Goal: Task Accomplishment & Management: Manage account settings

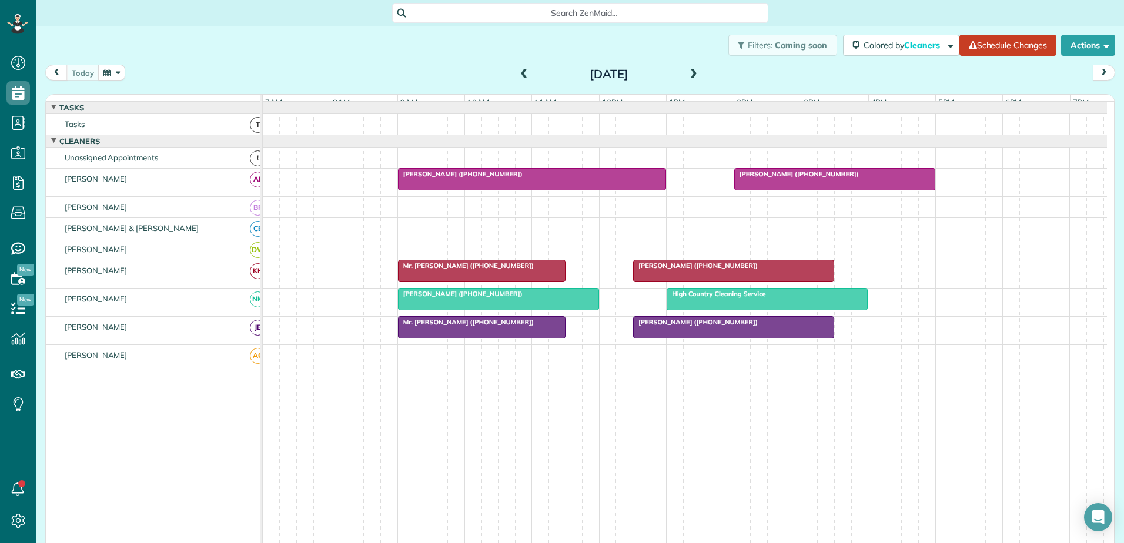
scroll to position [5, 5]
click at [468, 298] on span "[PERSON_NAME] ([PHONE_NUMBER])" at bounding box center [460, 294] width 126 height 8
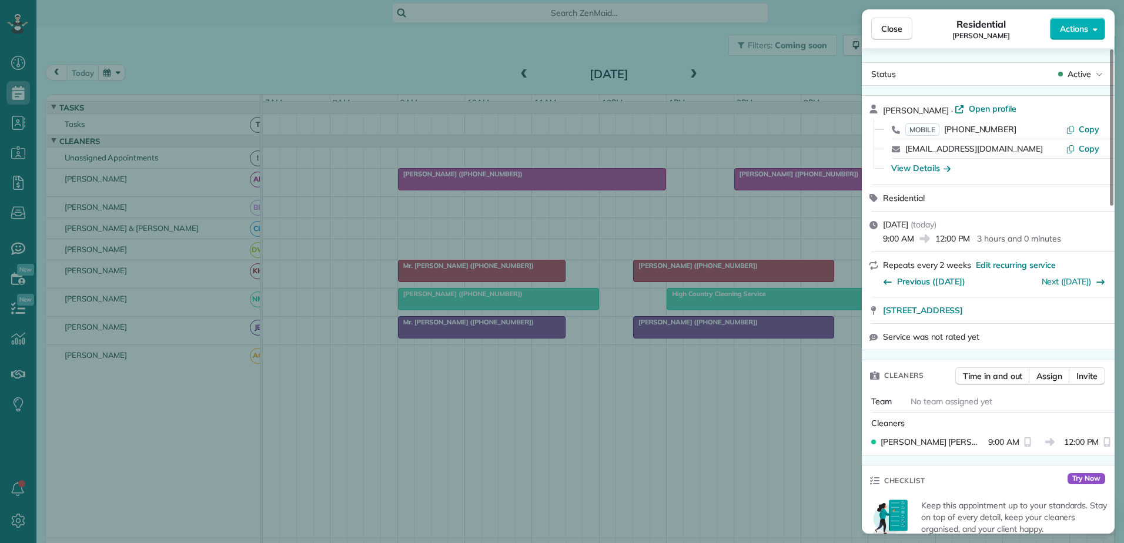
click at [468, 300] on div "Close Residential [PERSON_NAME] Actions Status Active [PERSON_NAME] · Open prof…" at bounding box center [562, 271] width 1124 height 543
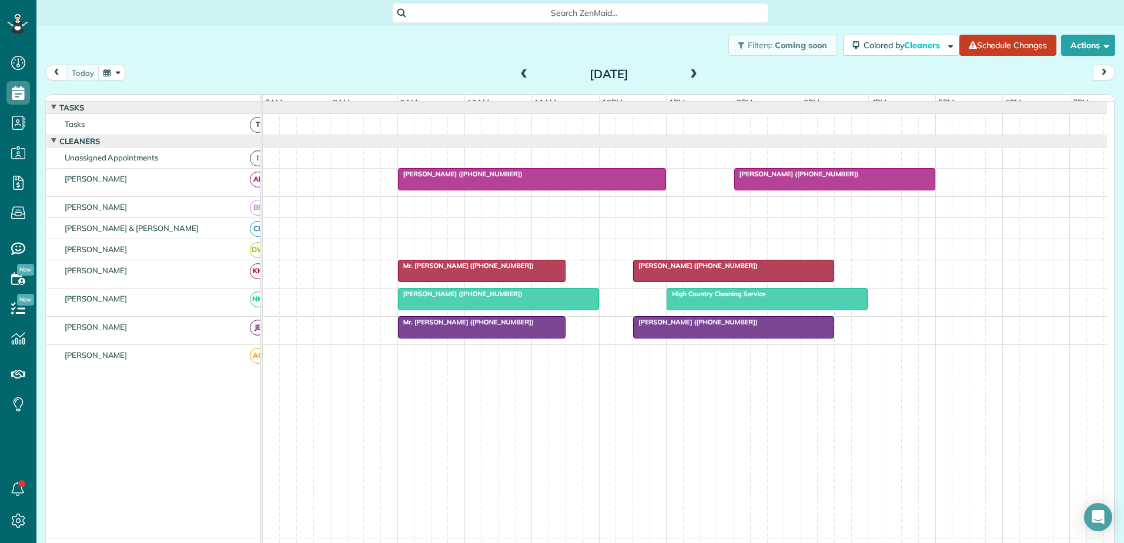
click at [687, 72] on span at bounding box center [693, 74] width 13 height 11
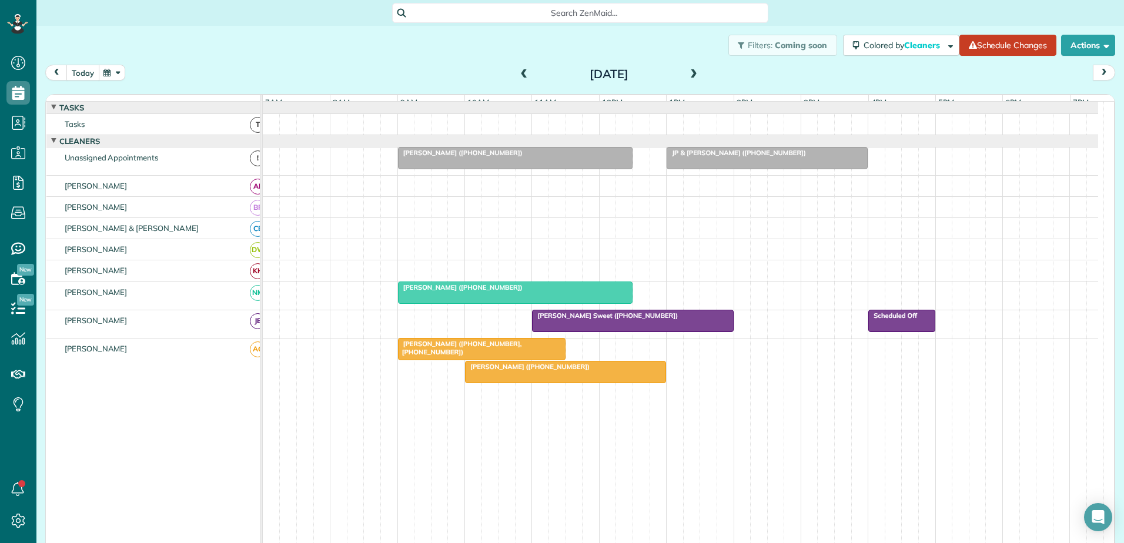
click at [75, 72] on button "today" at bounding box center [82, 73] width 33 height 16
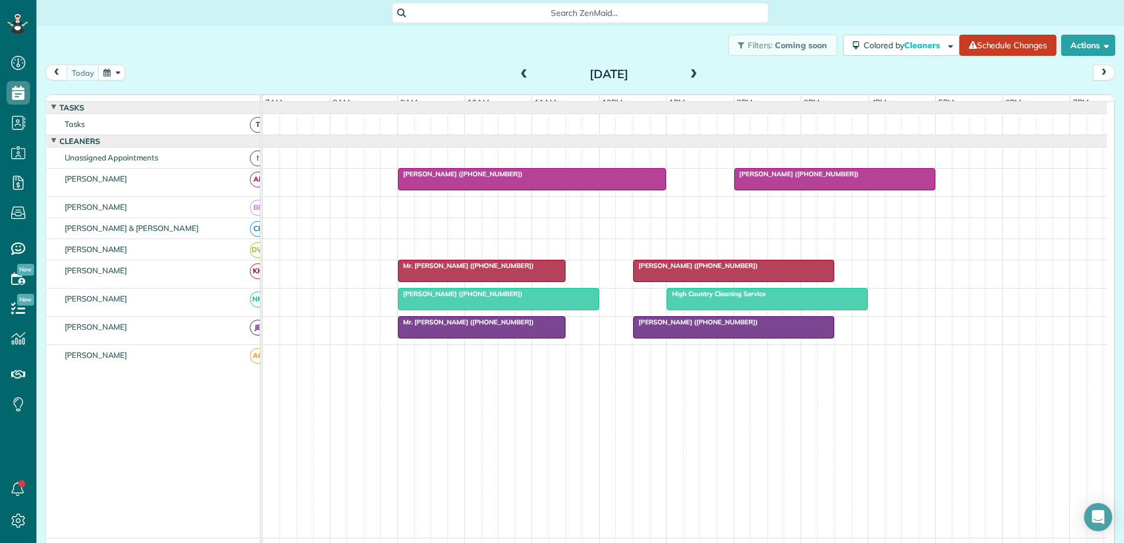
click at [462, 310] on div at bounding box center [499, 299] width 200 height 21
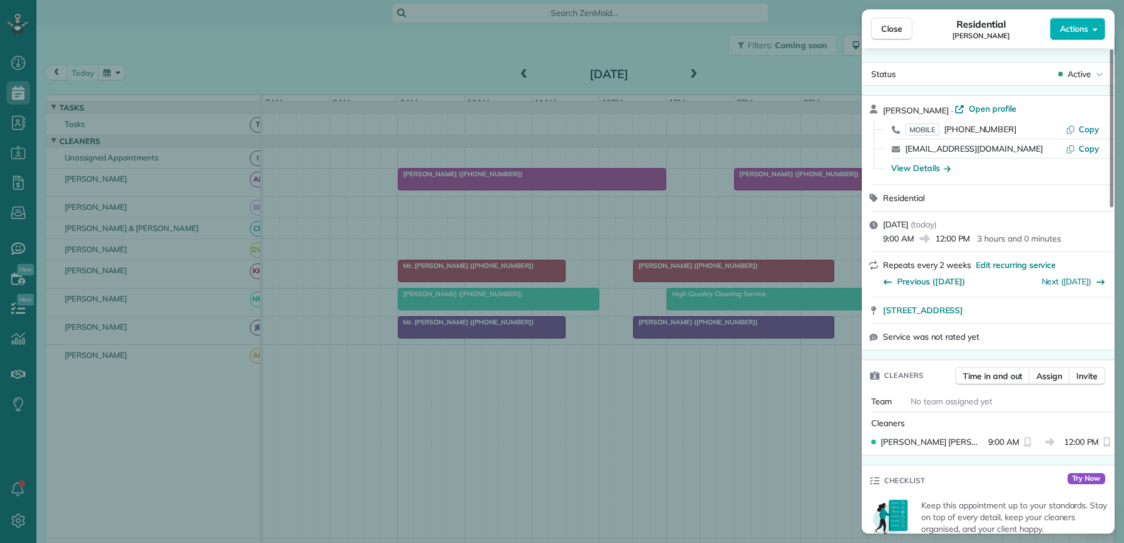
click at [462, 316] on div "Close Residential [PERSON_NAME] Actions Status Active [PERSON_NAME] · Open prof…" at bounding box center [562, 271] width 1124 height 543
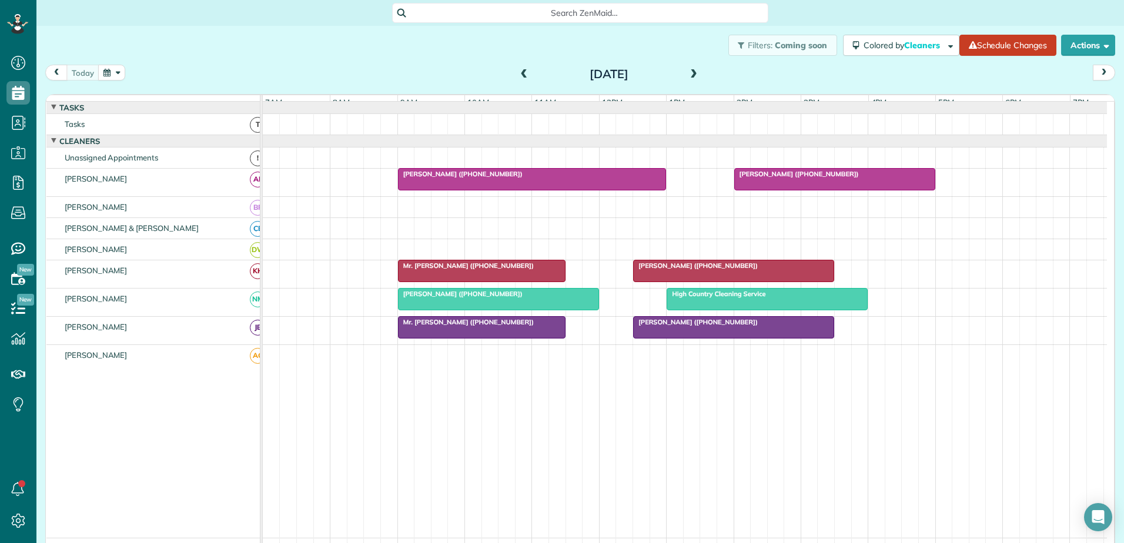
click at [463, 326] on span "Mr. [PERSON_NAME] ([PHONE_NUMBER])" at bounding box center [465, 322] width 137 height 8
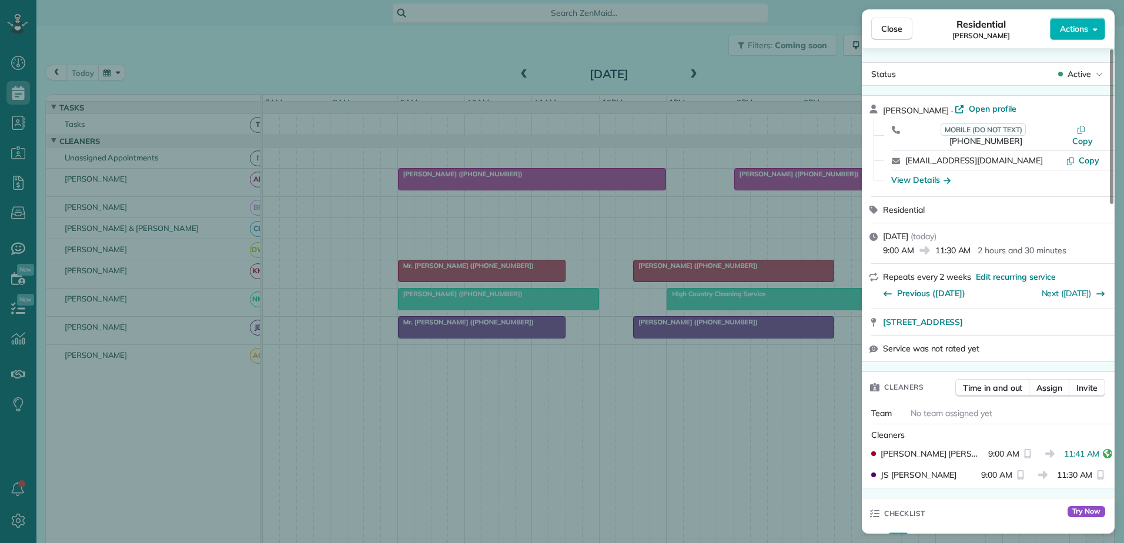
click at [463, 332] on div "Close Residential [PERSON_NAME] Actions Status Active [PERSON_NAME] · Open prof…" at bounding box center [562, 271] width 1124 height 543
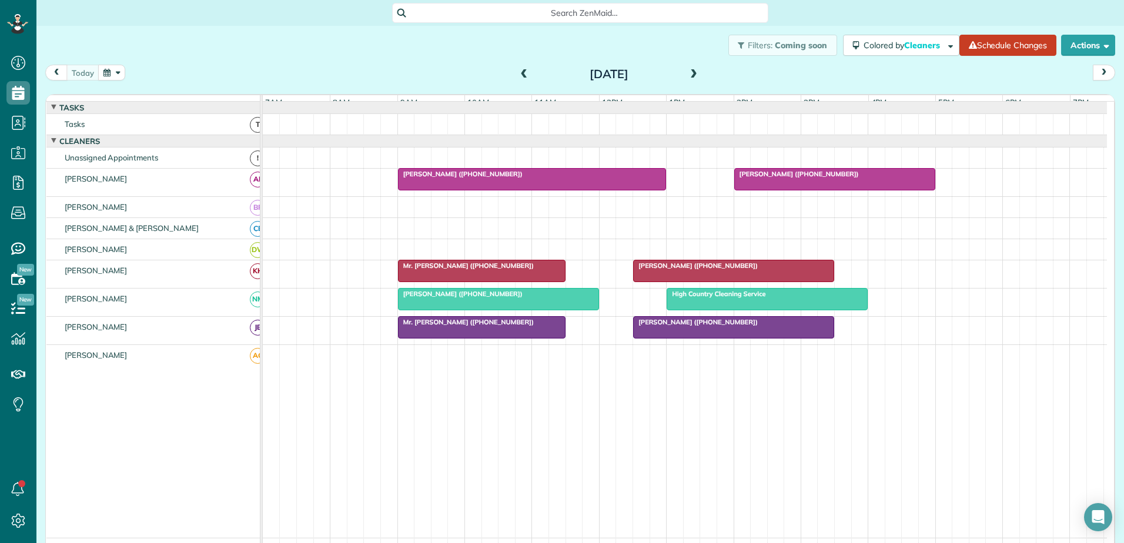
click at [676, 326] on span "[PERSON_NAME] ([PHONE_NUMBER])" at bounding box center [696, 322] width 126 height 8
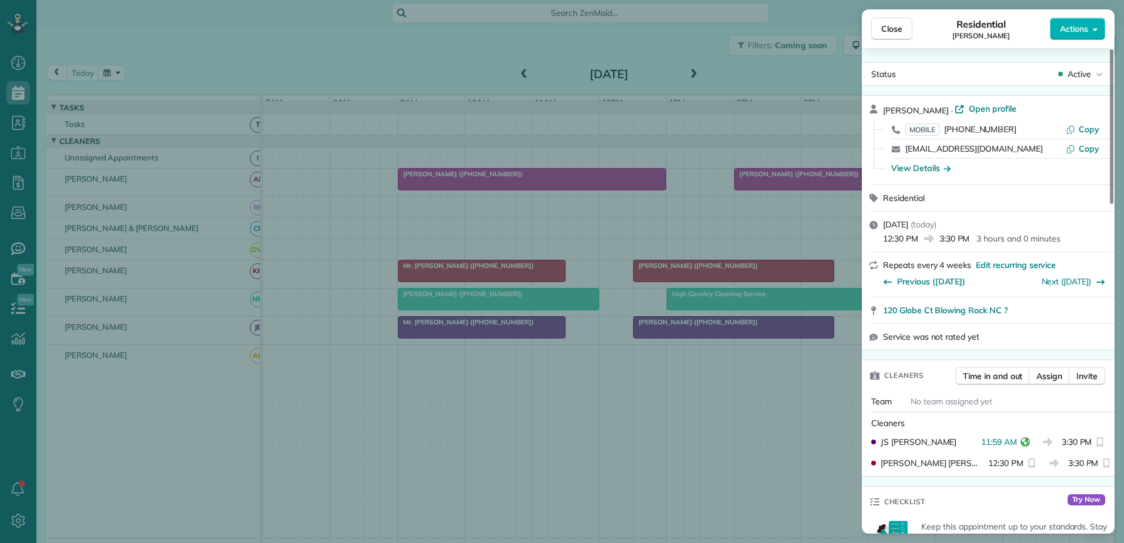
click at [676, 333] on div "Close Residential [PERSON_NAME] Actions Status Active [PERSON_NAME] · Open prof…" at bounding box center [562, 271] width 1124 height 543
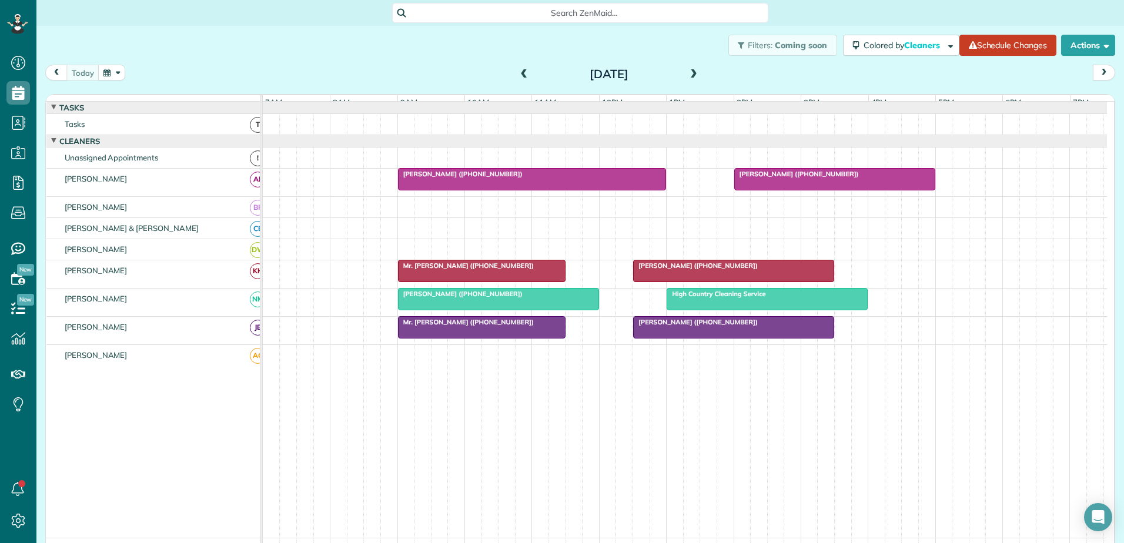
click at [499, 298] on div "[PERSON_NAME] ([PHONE_NUMBER])" at bounding box center [499, 294] width 194 height 8
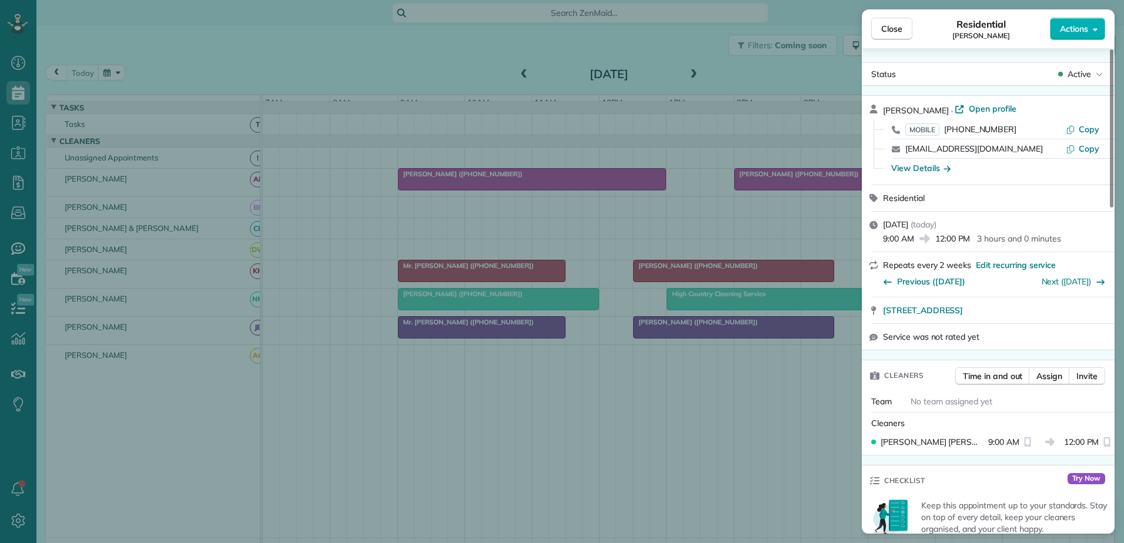
click at [499, 307] on div "Close Residential [PERSON_NAME] Actions Status Active [PERSON_NAME] · Open prof…" at bounding box center [562, 271] width 1124 height 543
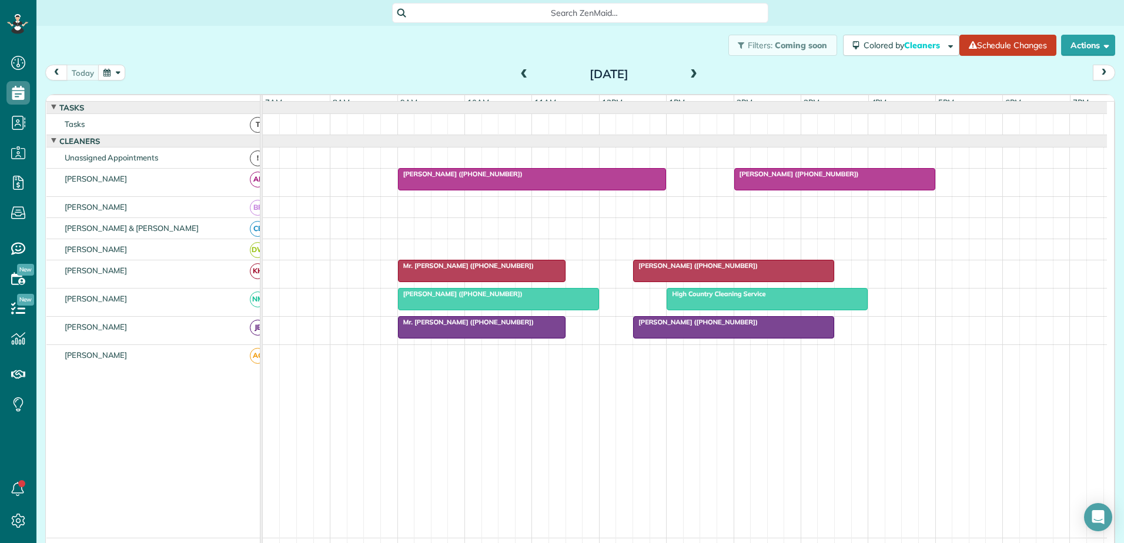
click at [693, 77] on span at bounding box center [693, 74] width 13 height 11
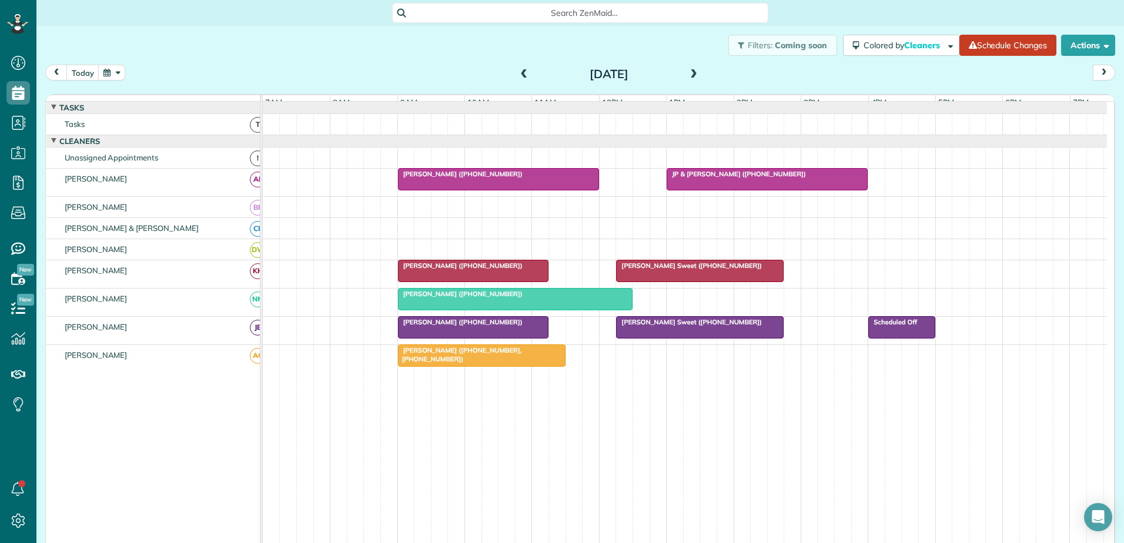
click at [691, 72] on span at bounding box center [693, 74] width 13 height 11
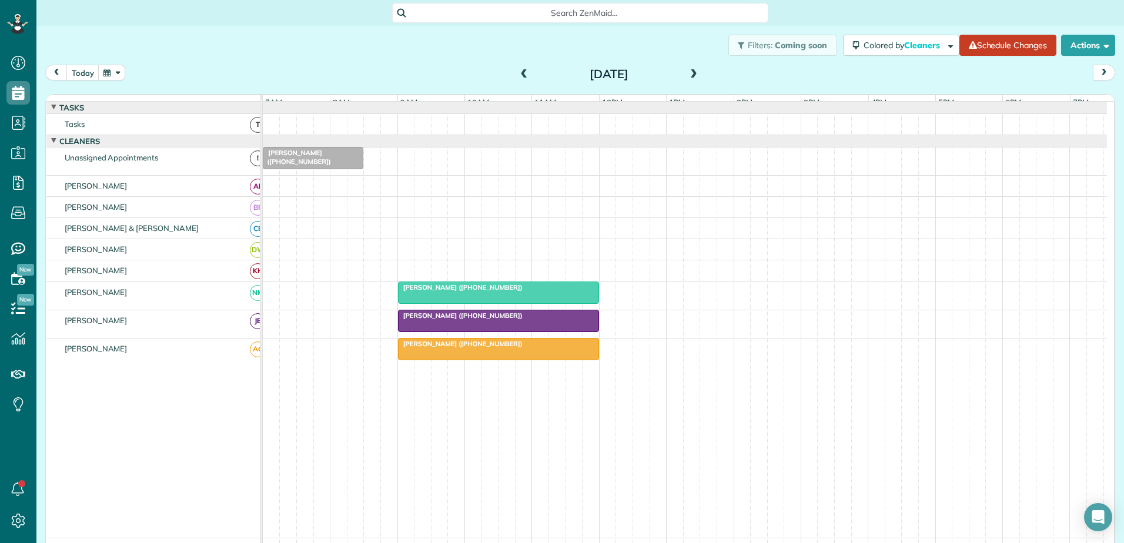
click at [520, 74] on span at bounding box center [524, 74] width 13 height 11
